Goal: Task Accomplishment & Management: Use online tool/utility

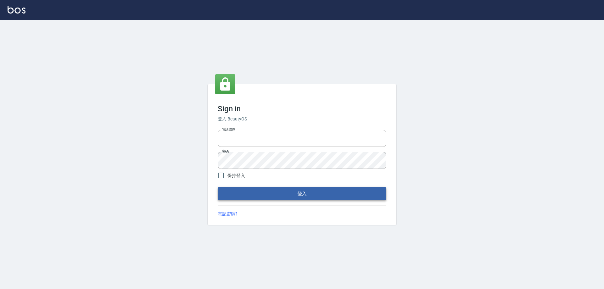
type input "0426657991"
click at [281, 198] on button "登入" at bounding box center [302, 193] width 169 height 13
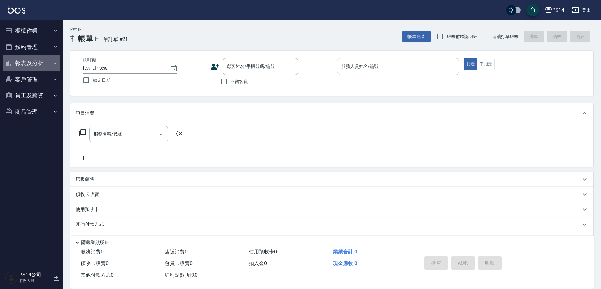
click at [19, 65] on button "報表及分析" at bounding box center [32, 63] width 58 height 16
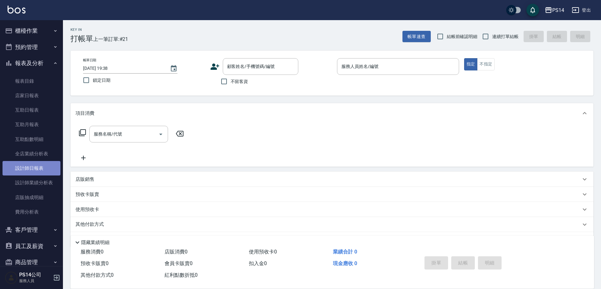
click at [39, 165] on link "設計師日報表" at bounding box center [32, 168] width 58 height 14
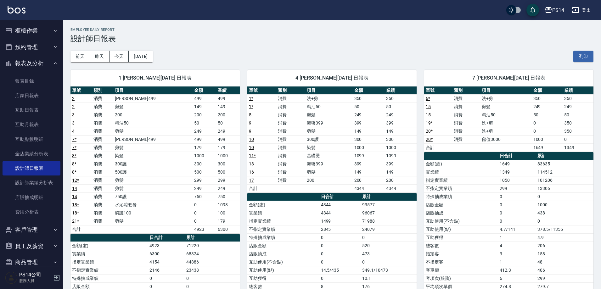
click at [39, 28] on button "櫃檯作業" at bounding box center [32, 31] width 58 height 16
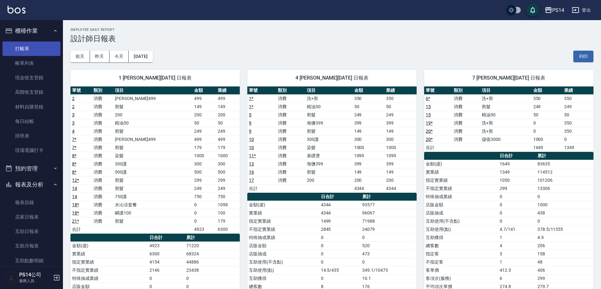
click at [35, 46] on link "打帳單" at bounding box center [32, 49] width 58 height 14
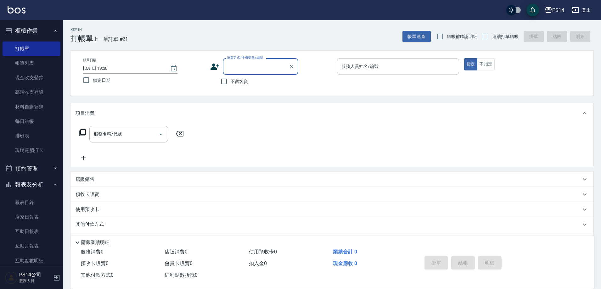
click at [26, 184] on button "報表及分析" at bounding box center [32, 185] width 58 height 16
click at [3, 177] on button "報表及分析" at bounding box center [32, 185] width 58 height 16
click at [485, 34] on input "連續打單結帳" at bounding box center [485, 36] width 13 height 13
checkbox input "true"
click at [244, 80] on span "不留客資" at bounding box center [240, 81] width 18 height 7
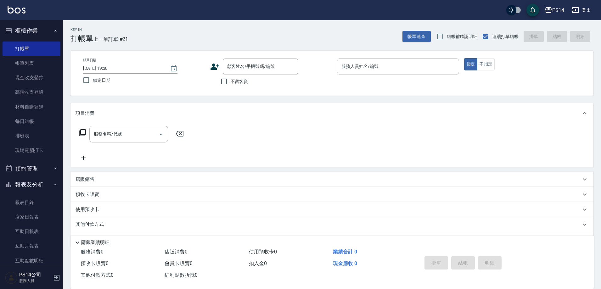
click at [231, 80] on input "不留客資" at bounding box center [224, 81] width 13 height 13
checkbox input "true"
click at [376, 61] on div "服務人員姓名/編號" at bounding box center [398, 66] width 122 height 17
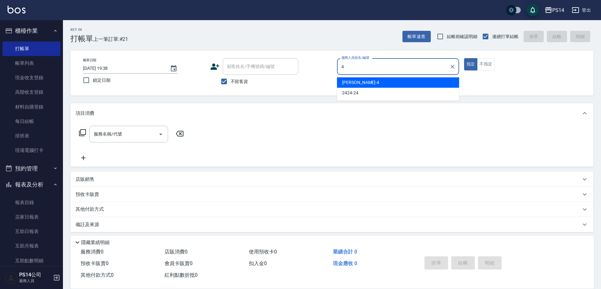
type input "[PERSON_NAME]-4"
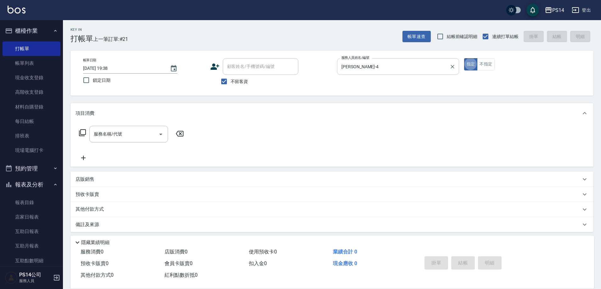
type button "true"
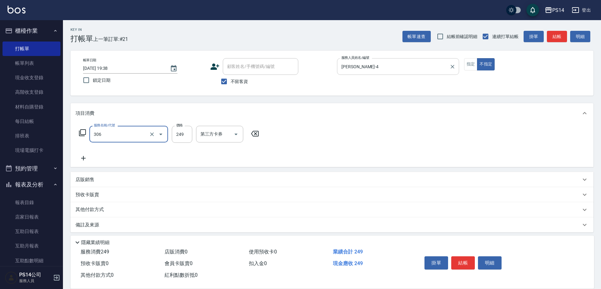
type input "剪髮(306)"
type input "[PERSON_NAME]-18"
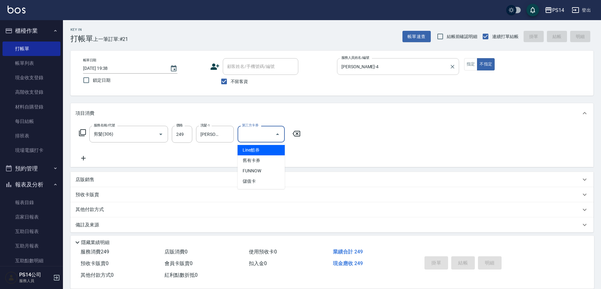
type input "Line酷券"
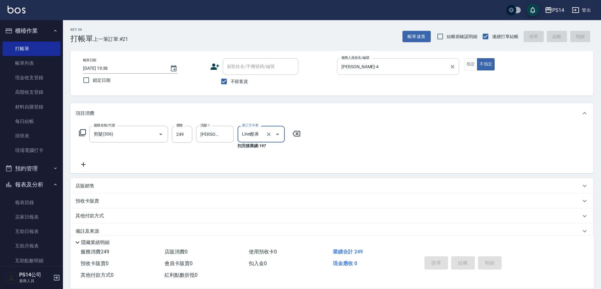
type input "[DATE] 20:05"
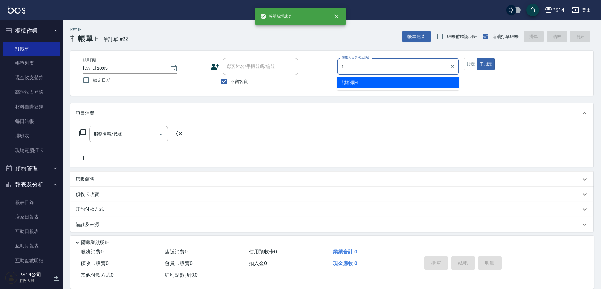
type input "[PERSON_NAME]-1"
type button "false"
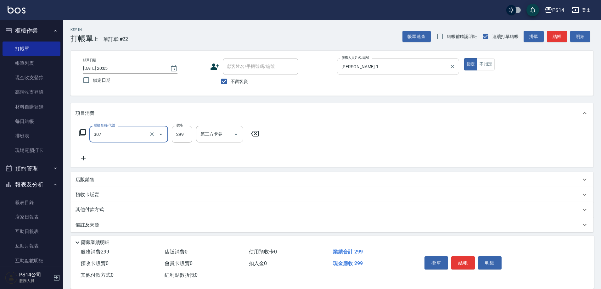
type input "剪髮(307)"
type input "[PERSON_NAME]-18"
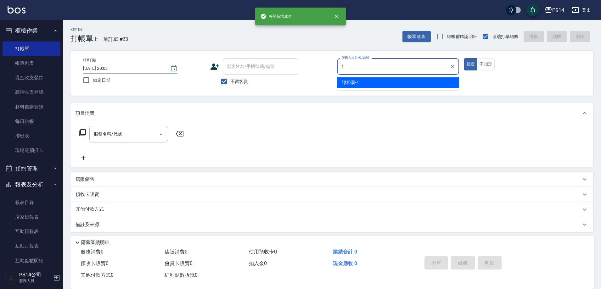
type input "[PERSON_NAME]-1"
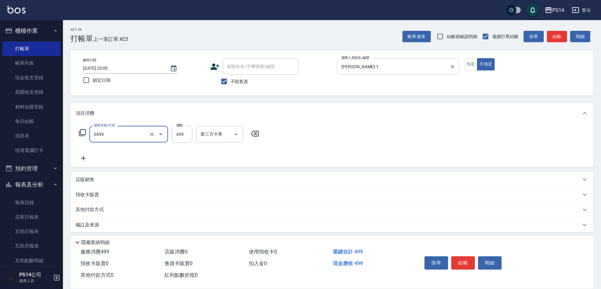
type input "[PERSON_NAME]499(0499)"
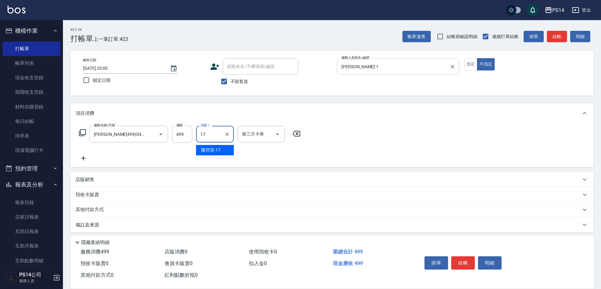
type input "[PERSON_NAME]-17"
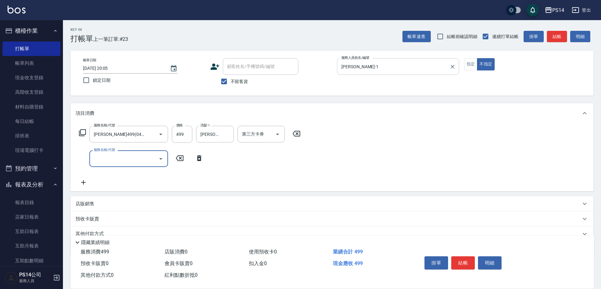
type input "5"
type input "剪髮(300)"
type input "50"
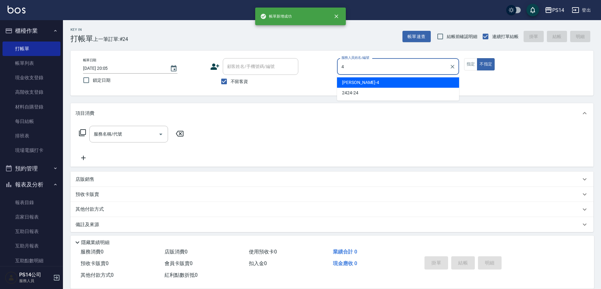
type input "[PERSON_NAME]-4"
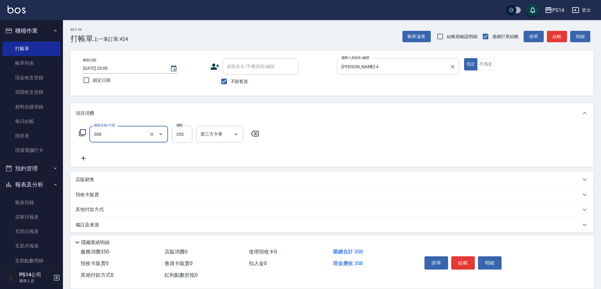
type input "洗+剪(308)"
type input "[PERSON_NAME]-18"
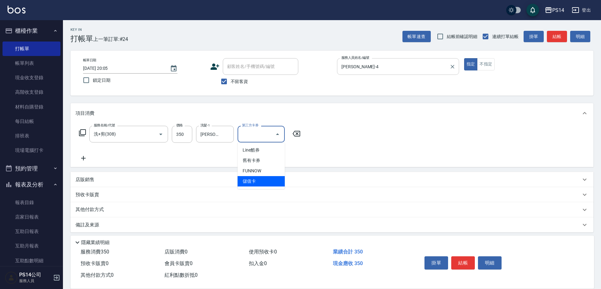
type input "儲值卡"
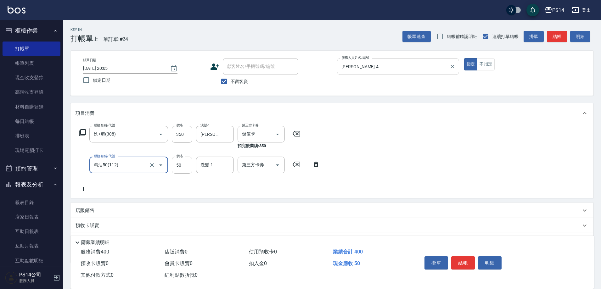
type input "精油50(112)"
type input "[PERSON_NAME]-18"
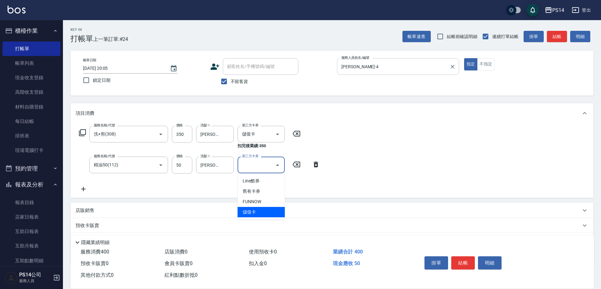
type input "儲值卡"
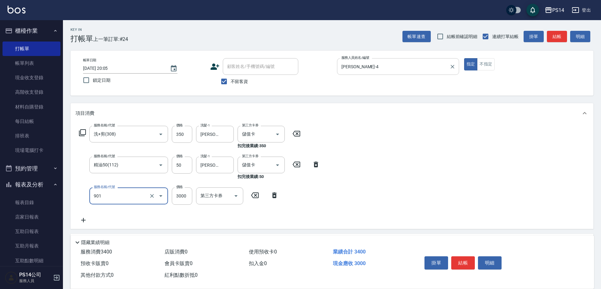
type input "儲值3000(901)"
type input "400"
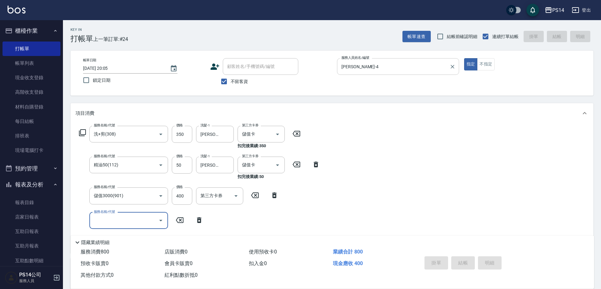
type input "[DATE] 20:06"
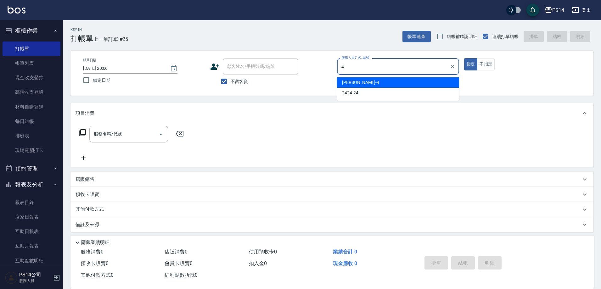
type input "[PERSON_NAME]-4"
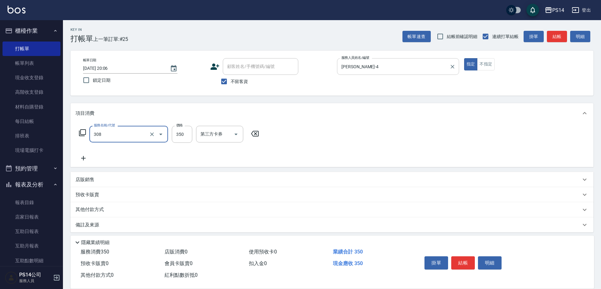
type input "洗+剪(308)"
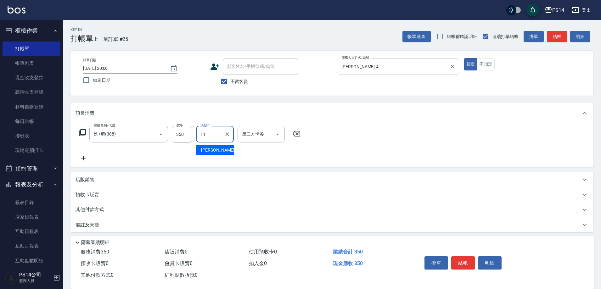
type input "[PERSON_NAME]-11"
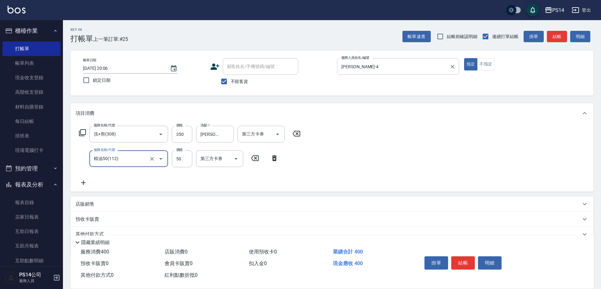
type input "精油50(112)"
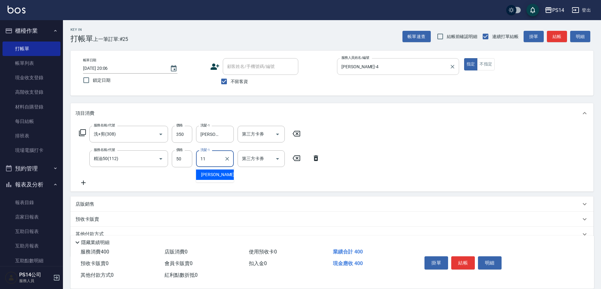
type input "[PERSON_NAME]-11"
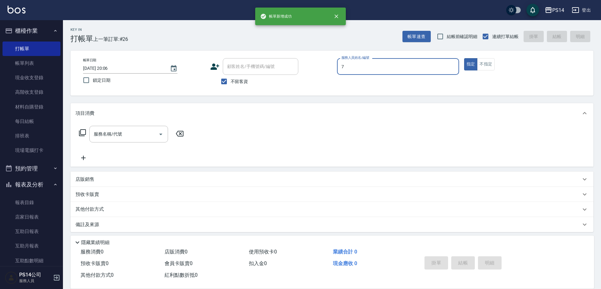
type input "[PERSON_NAME]-7"
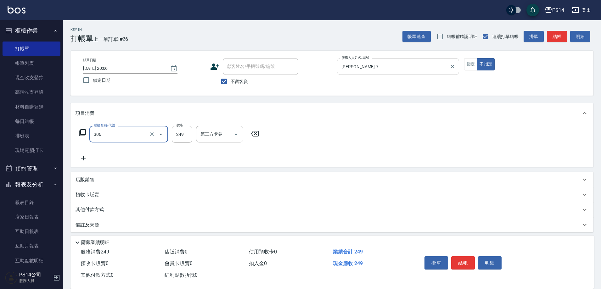
type input "剪髮(306)"
type input "[PERSON_NAME]-11"
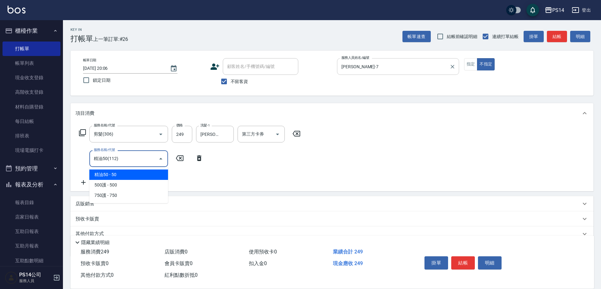
type input "精油50(112)"
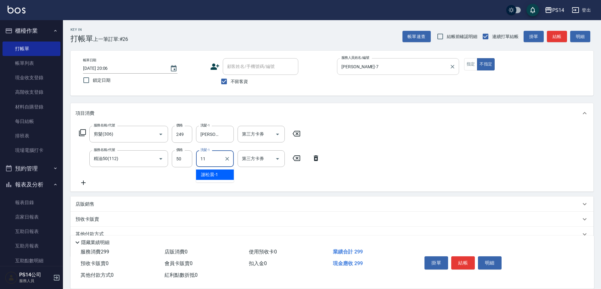
type input "[PERSON_NAME]-11"
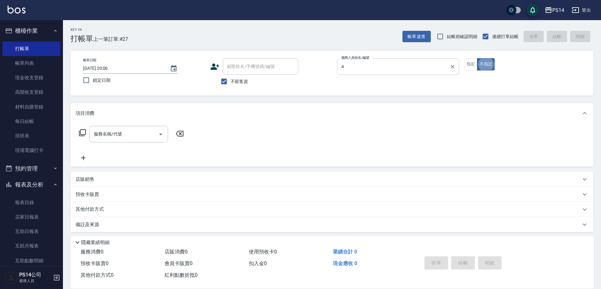
type input "[PERSON_NAME]-4"
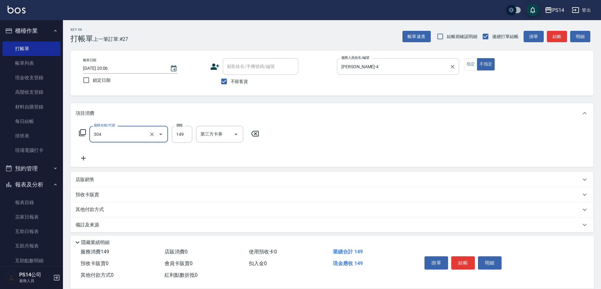
type input "剪髮(304)"
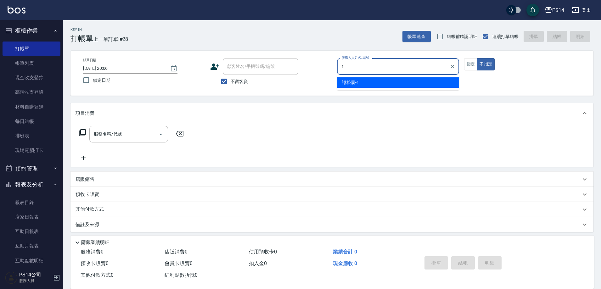
type input "[PERSON_NAME]-1"
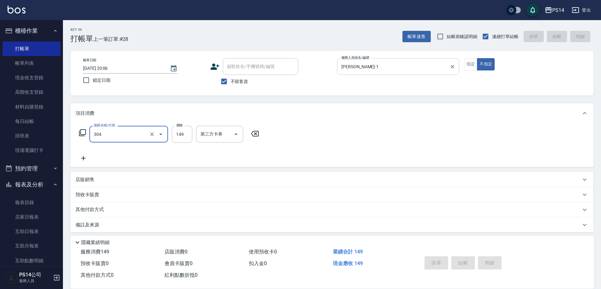
type input "304"
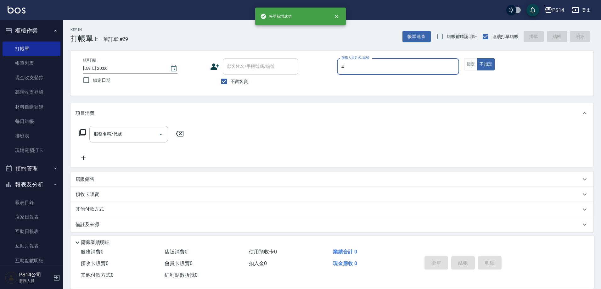
type input "[PERSON_NAME]-4"
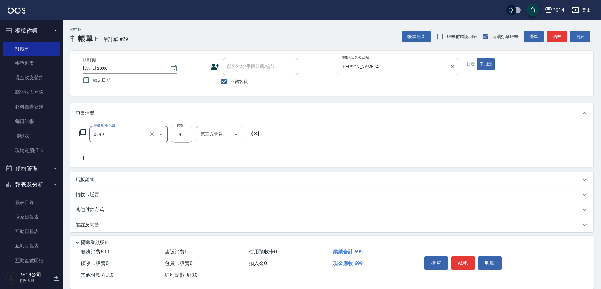
type input "精油SPA(0699)"
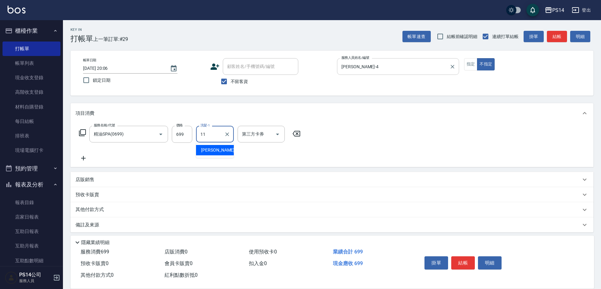
type input "[PERSON_NAME]-11"
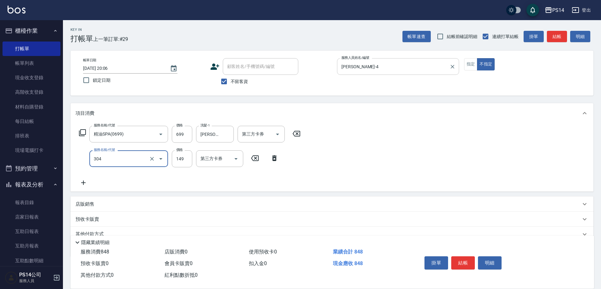
type input "剪髮(304)"
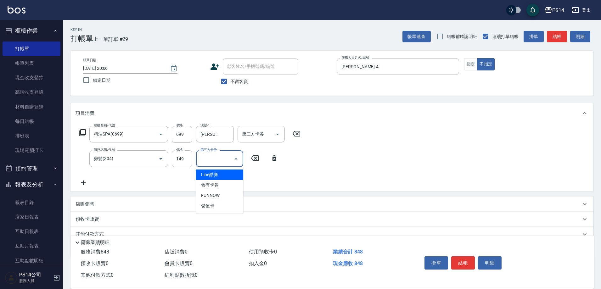
click at [244, 166] on div "第三方卡券 第三方卡券" at bounding box center [221, 158] width 51 height 17
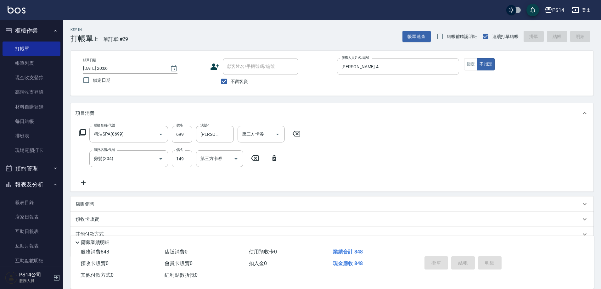
type input "[DATE] 20:07"
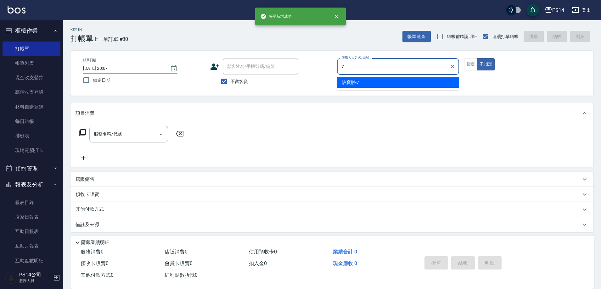
type input "[PERSON_NAME]-7"
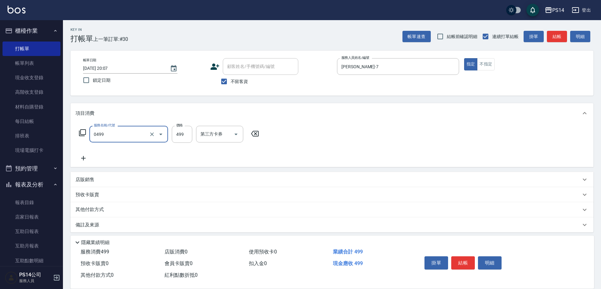
type input "[PERSON_NAME]499(0499)"
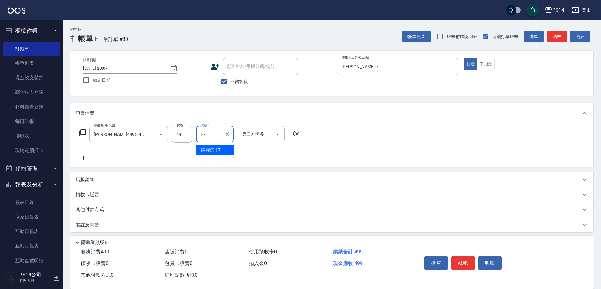
type input "[PERSON_NAME]-17"
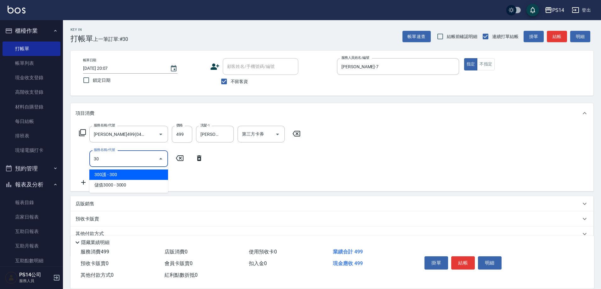
type input "303"
